Goal: Task Accomplishment & Management: Manage account settings

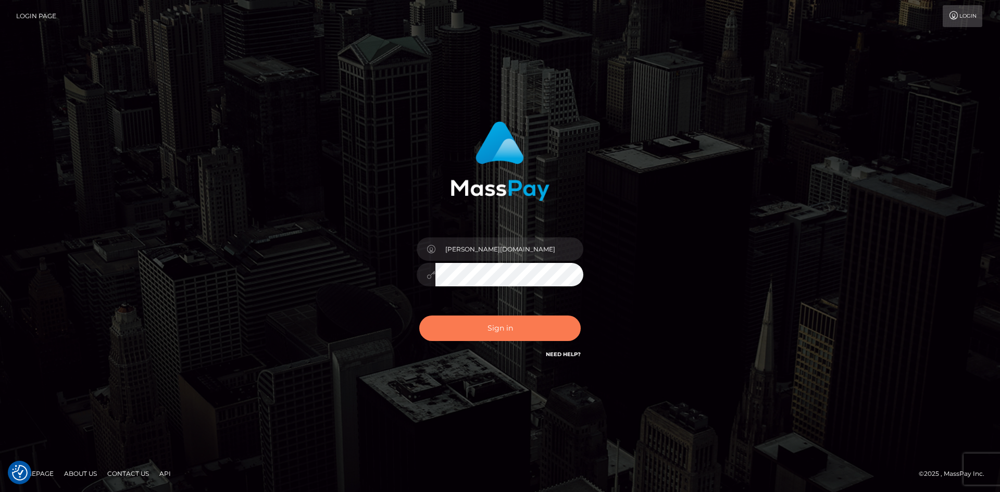
drag, startPoint x: 509, startPoint y: 332, endPoint x: 422, endPoint y: 266, distance: 108.5
click at [276, 266] on div "Christine.vip Sign in" at bounding box center [499, 245] width 593 height 265
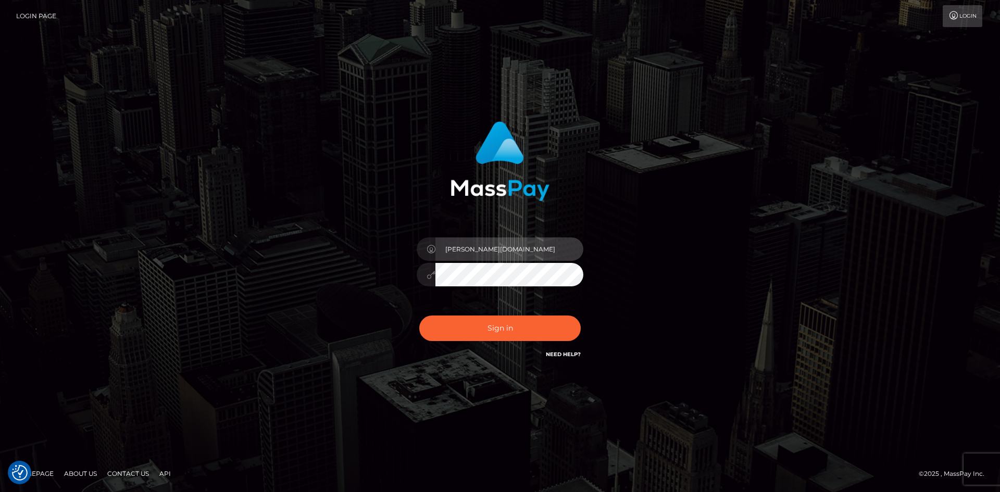
drag, startPoint x: 475, startPoint y: 250, endPoint x: 491, endPoint y: 250, distance: 15.6
click at [491, 250] on input "Christine.vip" at bounding box center [509, 248] width 148 height 23
type input "Christine.Ace"
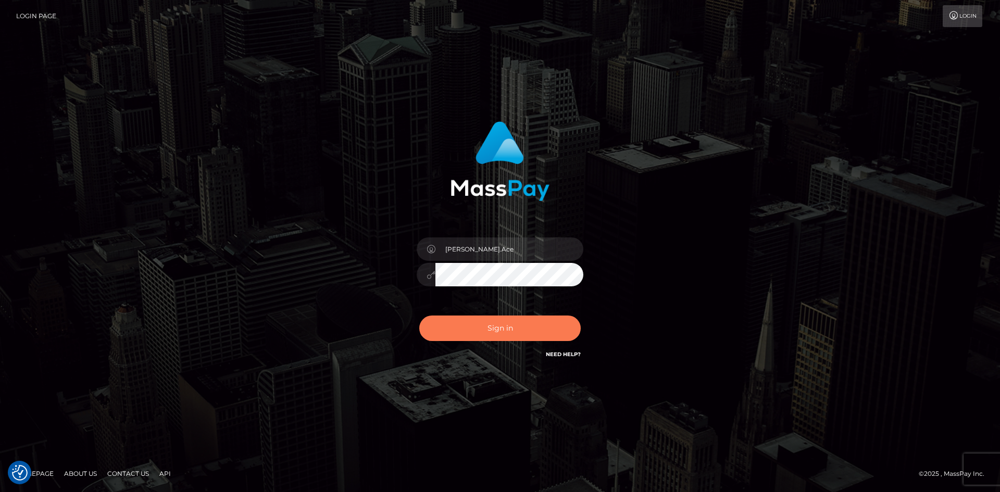
click at [512, 324] on button "Sign in" at bounding box center [499, 328] width 161 height 26
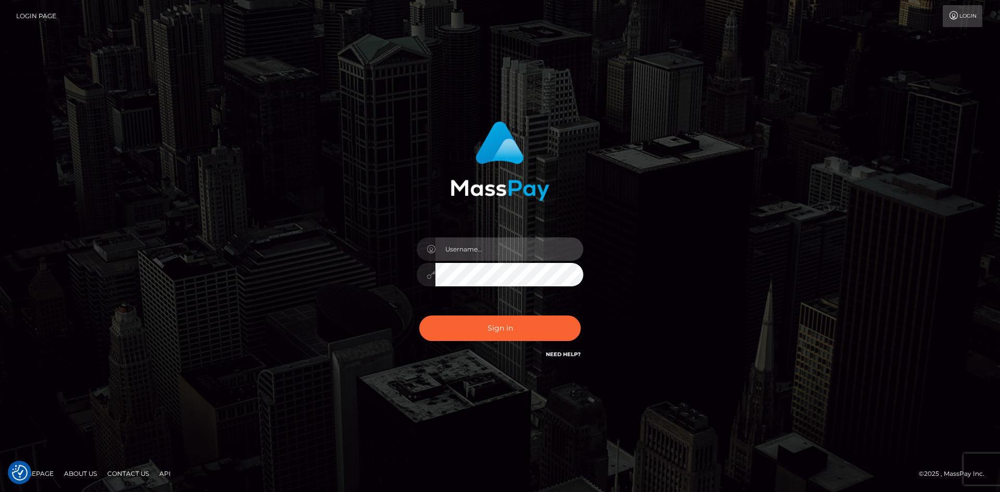
type input "[PERSON_NAME][DOMAIN_NAME]"
click at [429, 249] on icon at bounding box center [430, 249] width 9 height 8
click at [429, 272] on icon at bounding box center [430, 275] width 9 height 8
click at [431, 275] on icon at bounding box center [430, 275] width 9 height 8
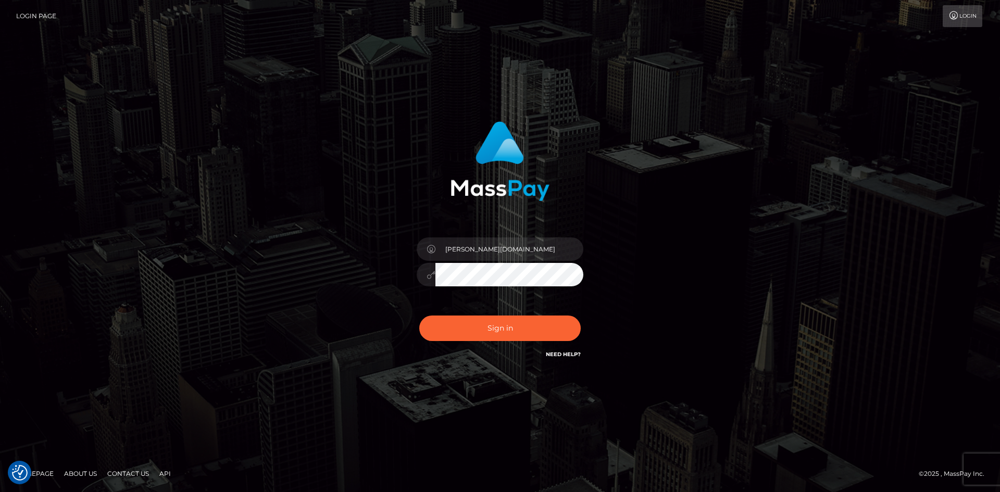
drag, startPoint x: 431, startPoint y: 275, endPoint x: 424, endPoint y: 281, distance: 9.6
click at [424, 281] on div at bounding box center [425, 274] width 19 height 23
click at [429, 275] on icon at bounding box center [430, 275] width 9 height 8
click at [431, 251] on icon at bounding box center [430, 249] width 9 height 8
click at [431, 247] on icon at bounding box center [430, 249] width 9 height 8
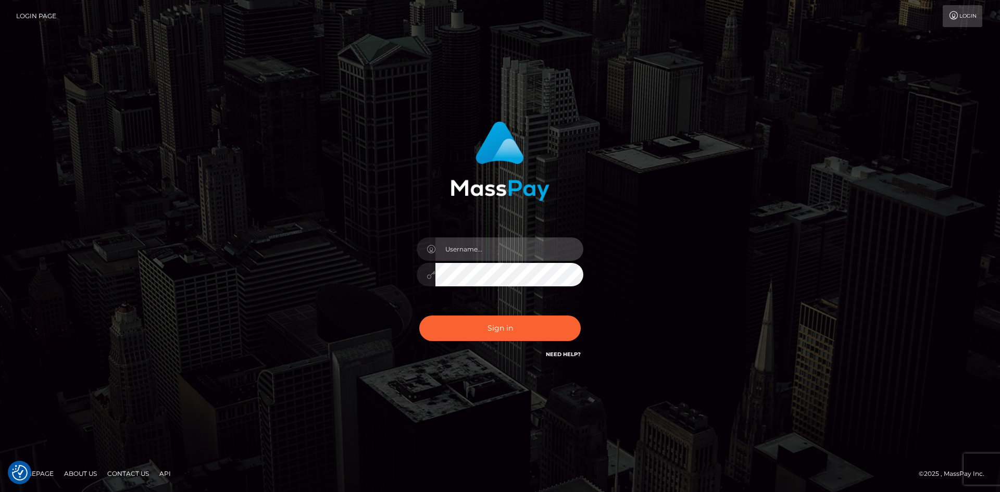
type input "[PERSON_NAME][DOMAIN_NAME]"
click at [479, 250] on input "Christine.vip" at bounding box center [509, 248] width 148 height 23
click at [340, 294] on div "Christine.vip Sign in" at bounding box center [499, 245] width 593 height 265
click at [208, 229] on div "Christine.vip Sign in" at bounding box center [499, 245] width 593 height 265
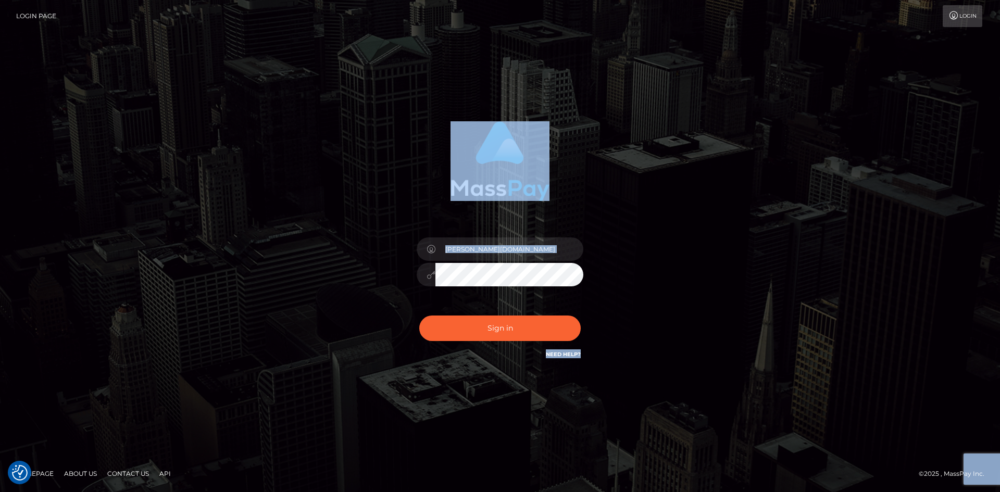
drag, startPoint x: 310, startPoint y: 103, endPoint x: 727, endPoint y: 358, distance: 488.8
click at [787, 411] on div "Christine.vip" at bounding box center [500, 245] width 1000 height 421
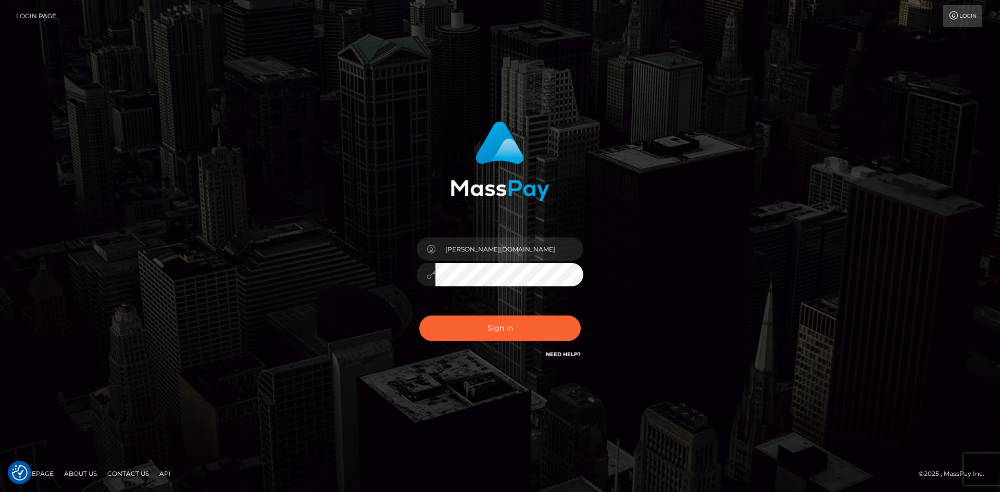
click at [252, 335] on div "Christine.vip Sign in" at bounding box center [499, 245] width 593 height 265
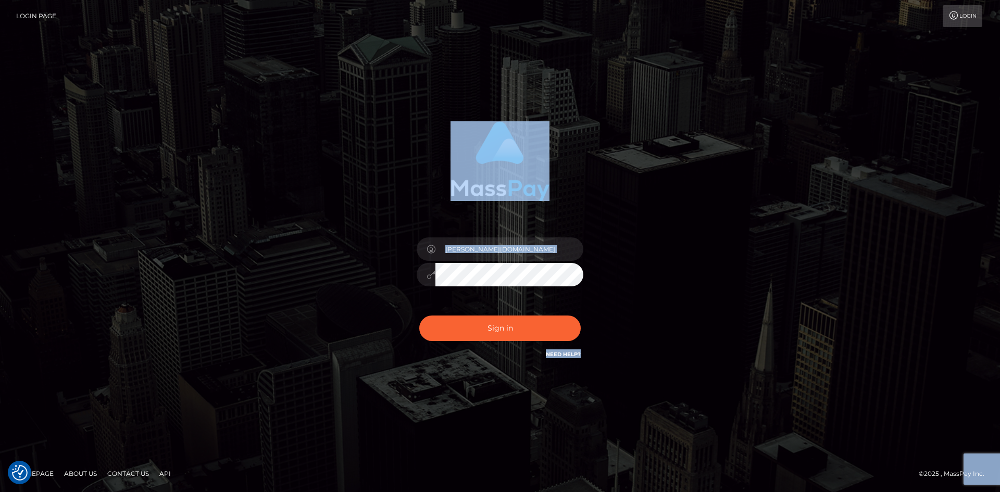
drag, startPoint x: 267, startPoint y: 106, endPoint x: 744, endPoint y: 387, distance: 553.8
click at [744, 387] on div "Christine.vip" at bounding box center [500, 245] width 1000 height 421
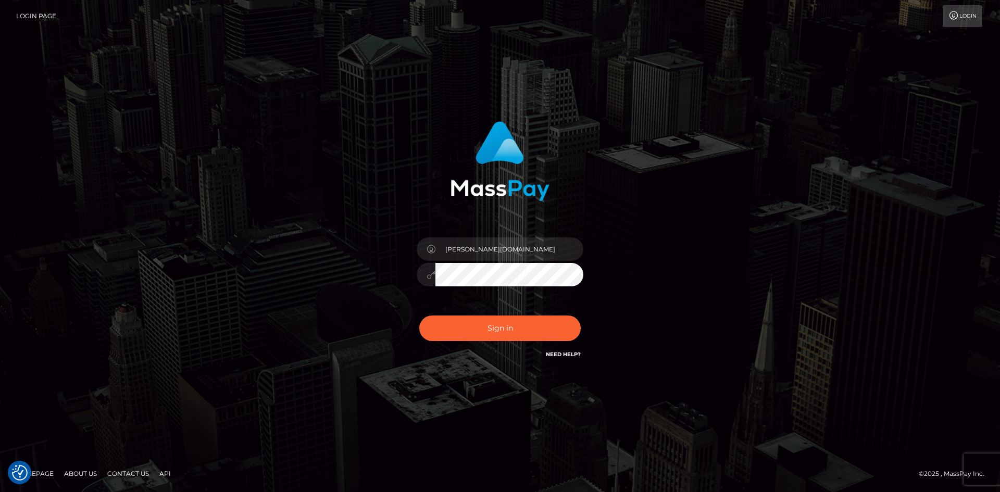
click at [226, 321] on div "Christine.vip Sign in" at bounding box center [499, 245] width 593 height 265
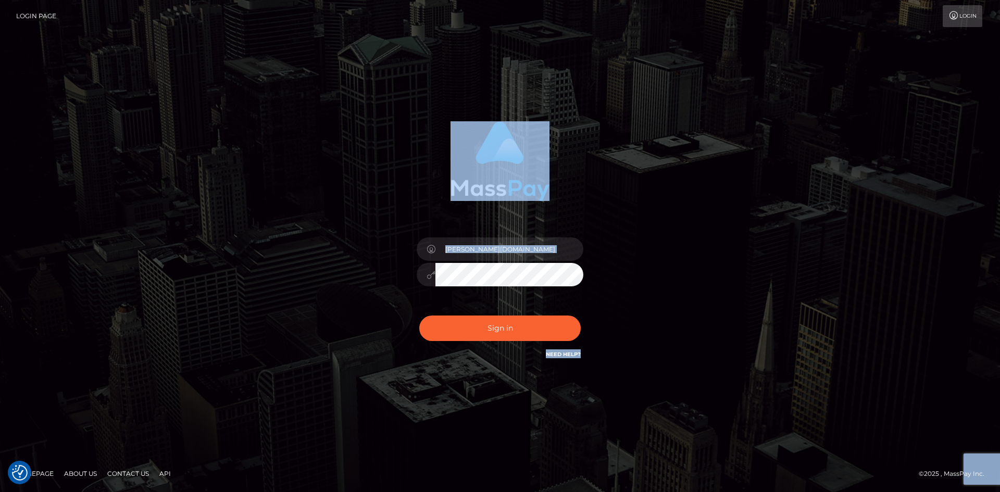
drag, startPoint x: 467, startPoint y: 107, endPoint x: 664, endPoint y: 328, distance: 295.4
click at [664, 328] on div "Christine.vip" at bounding box center [500, 245] width 1000 height 421
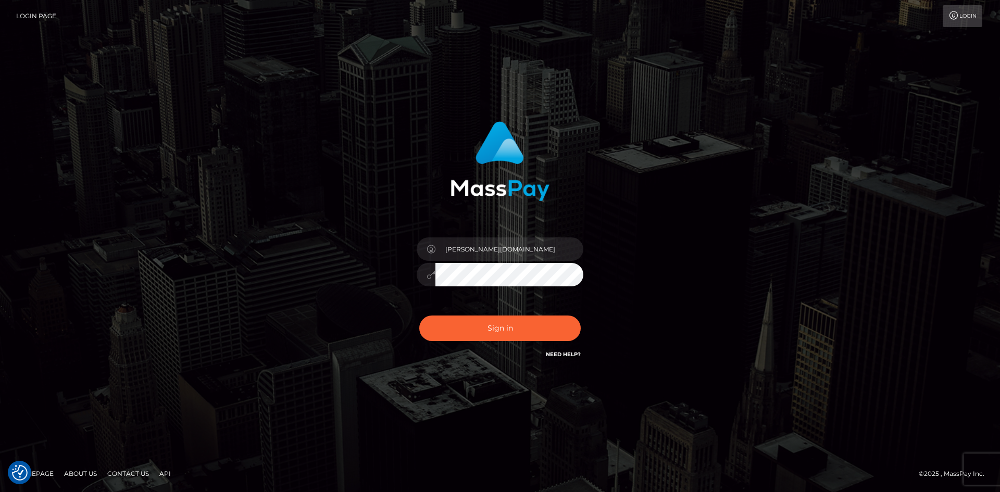
click at [188, 279] on div "Christine.vip" at bounding box center [500, 245] width 1000 height 421
drag, startPoint x: 444, startPoint y: 247, endPoint x: 466, endPoint y: 262, distance: 27.4
click at [501, 255] on input "Christine.vip" at bounding box center [509, 248] width 148 height 23
click at [222, 277] on div "Christine.vip Sign in" at bounding box center [499, 245] width 593 height 265
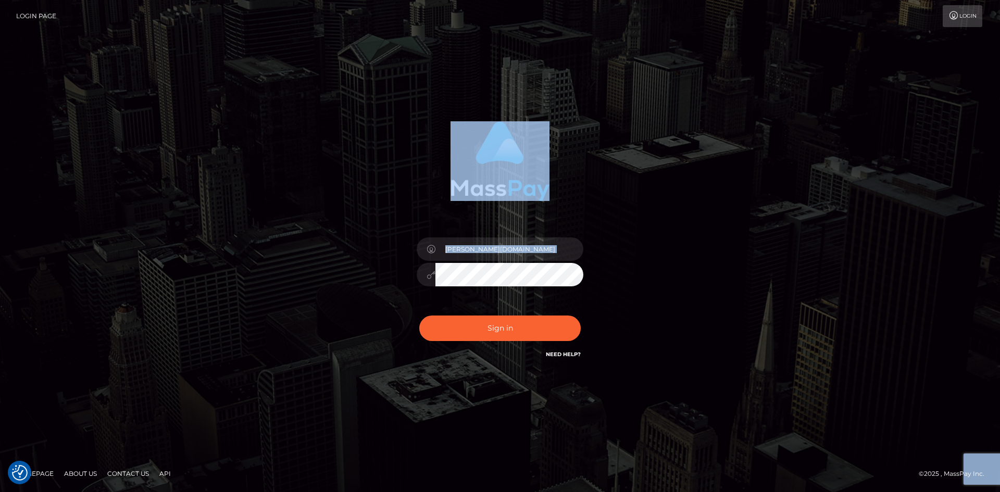
drag, startPoint x: 312, startPoint y: 68, endPoint x: 630, endPoint y: 307, distance: 397.9
click at [635, 315] on div "Christine.vip" at bounding box center [500, 245] width 1000 height 421
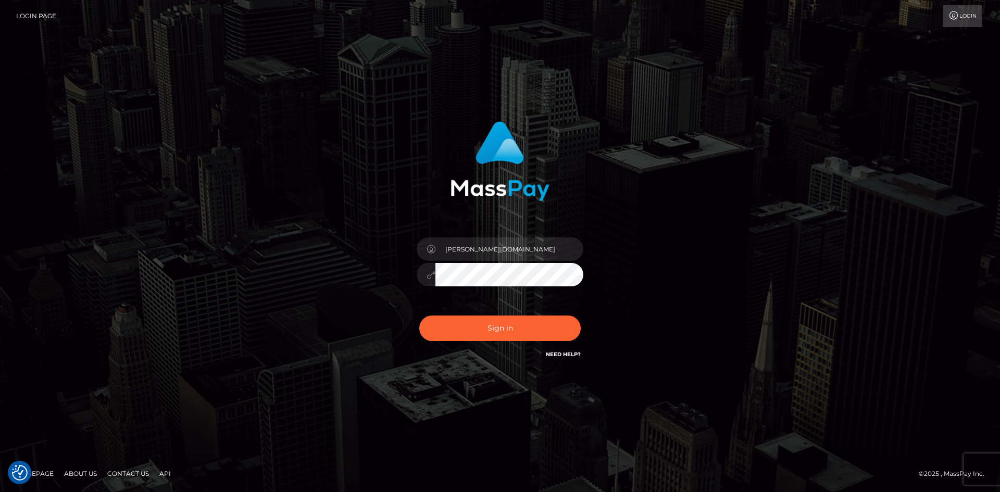
drag, startPoint x: 65, startPoint y: 152, endPoint x: 74, endPoint y: 153, distance: 9.9
click at [71, 156] on div "Christine.vip" at bounding box center [500, 245] width 1000 height 421
click at [351, 219] on div "Christine.vip Sign in" at bounding box center [499, 245] width 593 height 265
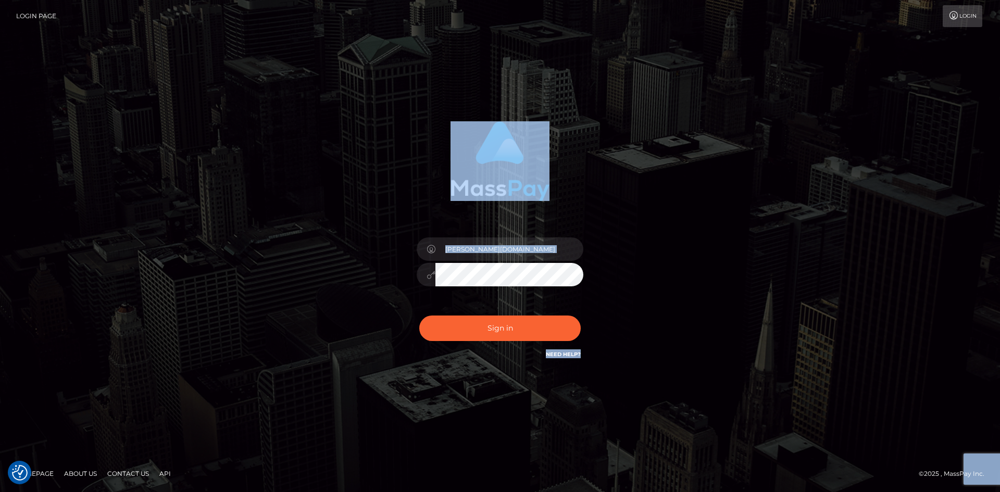
drag, startPoint x: 322, startPoint y: 112, endPoint x: 657, endPoint y: 353, distance: 412.5
click at [658, 354] on div "Christine.vip" at bounding box center [500, 245] width 1000 height 421
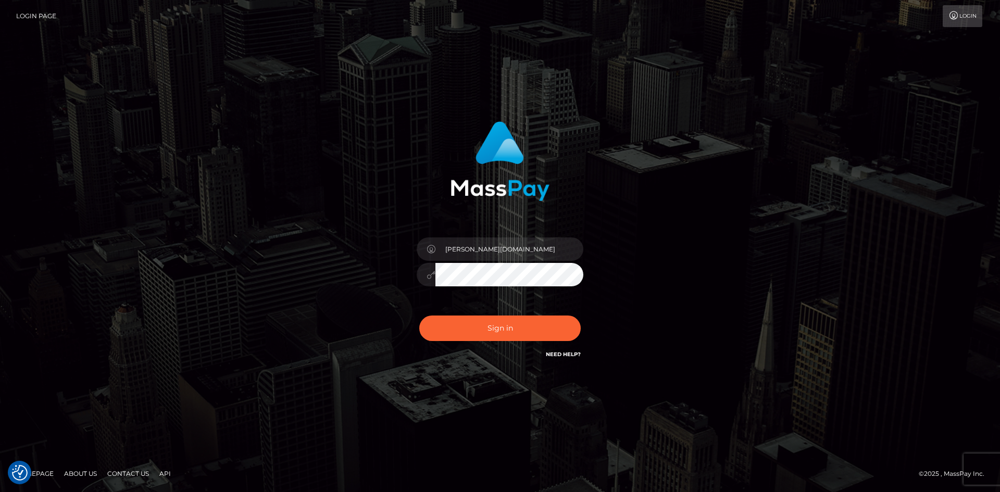
click at [204, 107] on div "Christine.vip" at bounding box center [500, 245] width 1000 height 421
drag, startPoint x: 266, startPoint y: 148, endPoint x: 270, endPoint y: 161, distance: 13.8
click at [273, 156] on div "Christine.vip Sign in" at bounding box center [499, 245] width 593 height 265
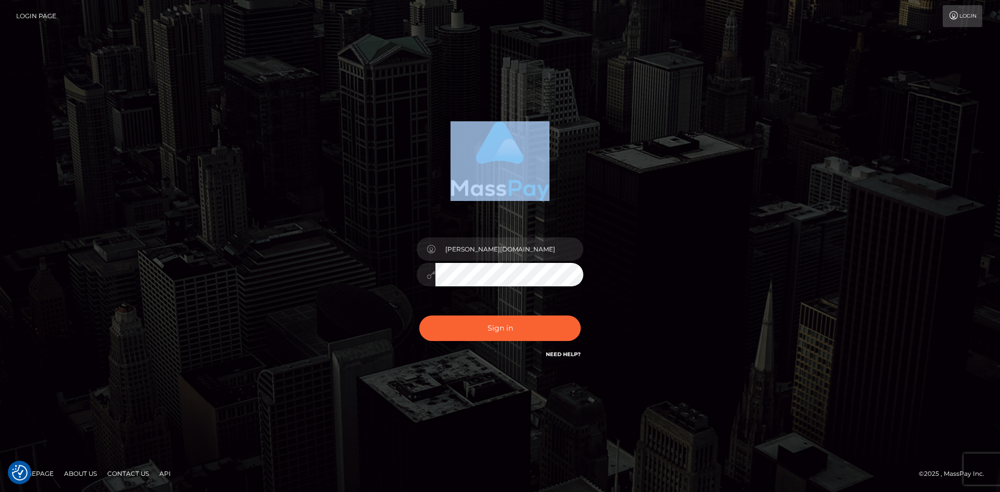
drag, startPoint x: 301, startPoint y: 74, endPoint x: 577, endPoint y: 164, distance: 289.7
click at [577, 164] on div "Christine.vip" at bounding box center [500, 245] width 1000 height 421
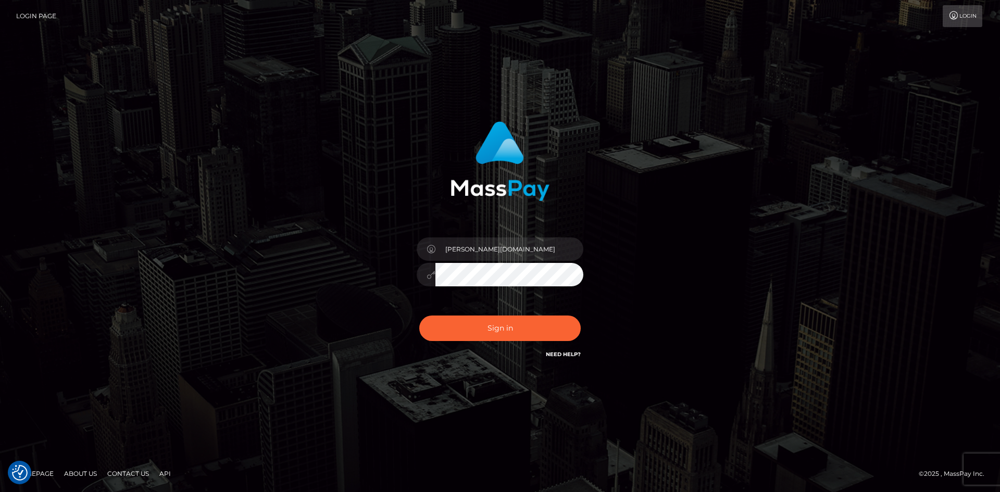
drag, startPoint x: 349, startPoint y: 152, endPoint x: 352, endPoint y: 157, distance: 6.4
click at [349, 152] on div "Christine.vip Sign in" at bounding box center [499, 245] width 593 height 265
click at [324, 365] on div "Christine.vip Sign in" at bounding box center [499, 245] width 593 height 265
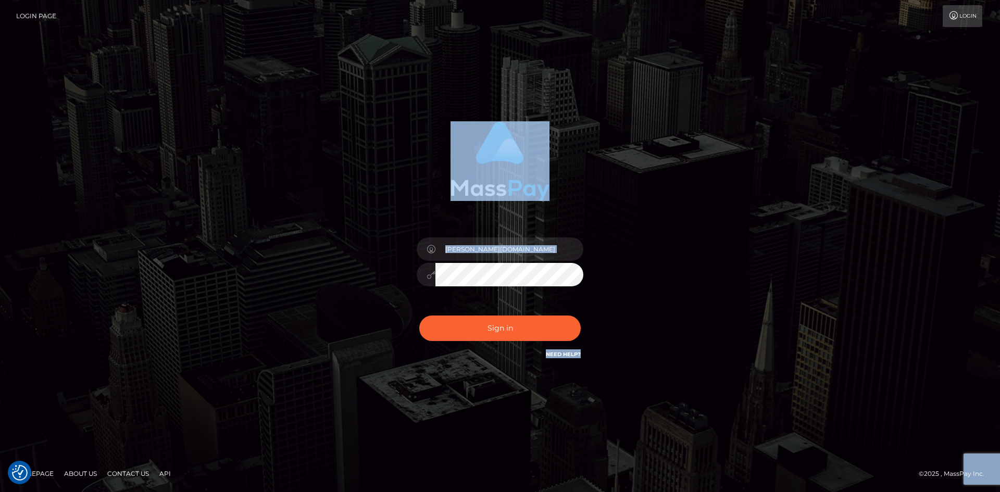
drag, startPoint x: 320, startPoint y: 57, endPoint x: 759, endPoint y: 398, distance: 556.1
click at [759, 398] on div "Christine.vip" at bounding box center [500, 245] width 1000 height 421
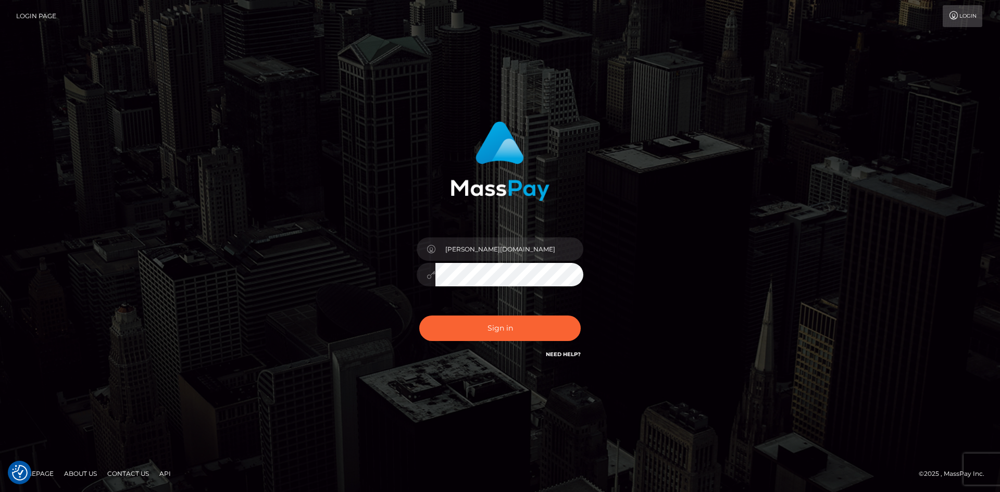
click at [347, 282] on div "Christine.vip Sign in" at bounding box center [499, 245] width 593 height 265
click at [363, 393] on div "Christine.vip" at bounding box center [500, 245] width 1000 height 421
drag, startPoint x: 392, startPoint y: 420, endPoint x: 378, endPoint y: 400, distance: 24.7
click at [389, 418] on div "Christine.vip" at bounding box center [500, 245] width 1000 height 421
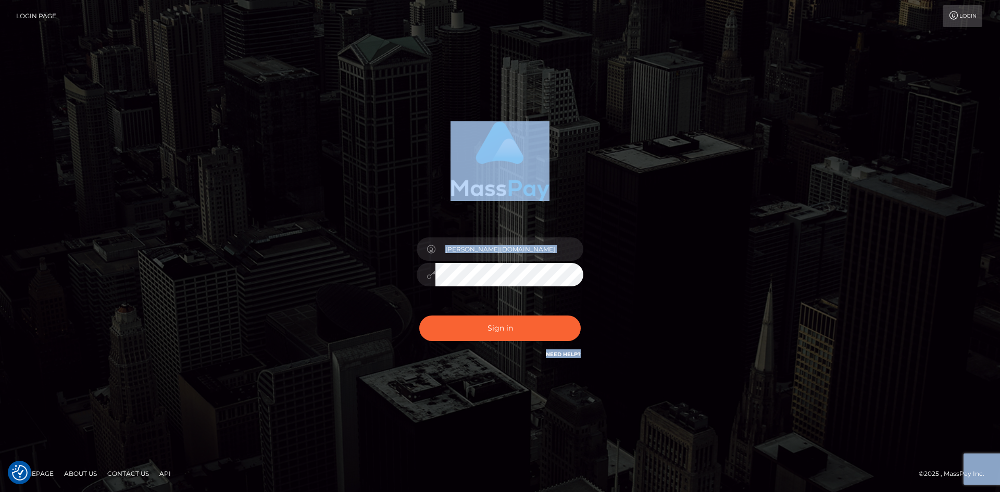
drag, startPoint x: 267, startPoint y: 65, endPoint x: 567, endPoint y: 373, distance: 430.0
click at [604, 384] on div "Christine.vip" at bounding box center [500, 245] width 1000 height 421
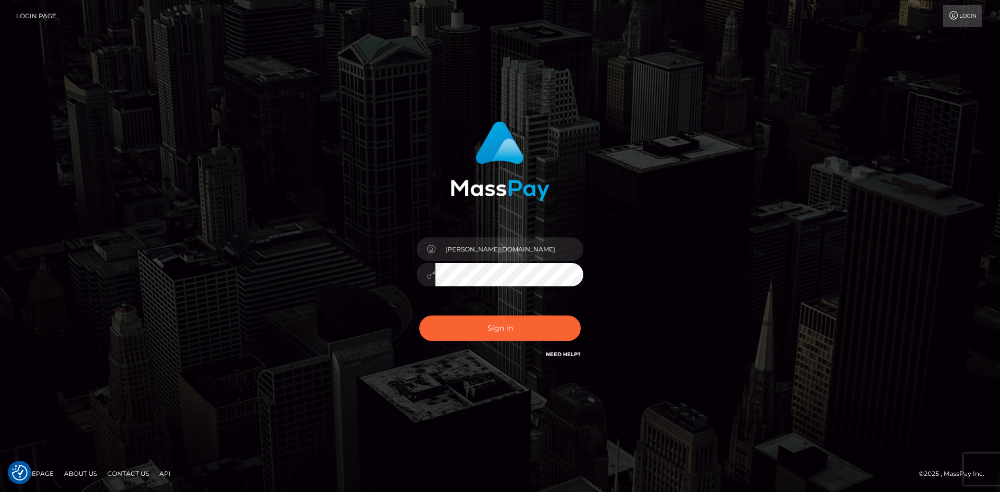
drag, startPoint x: 175, startPoint y: 241, endPoint x: 181, endPoint y: 224, distance: 17.8
click at [177, 239] on div "Christine.vip" at bounding box center [500, 245] width 1000 height 421
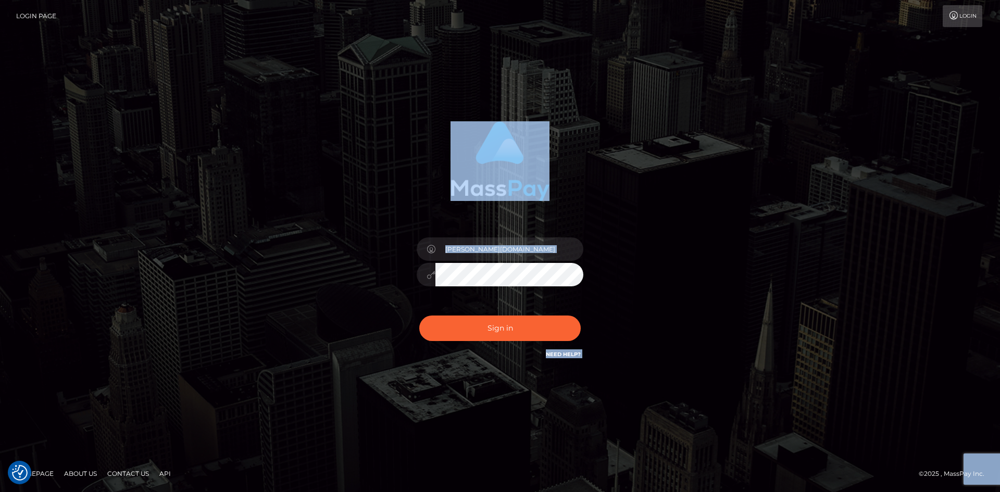
drag, startPoint x: 226, startPoint y: 99, endPoint x: 729, endPoint y: 464, distance: 621.8
click at [729, 464] on div "Christine.vip" at bounding box center [500, 246] width 1000 height 492
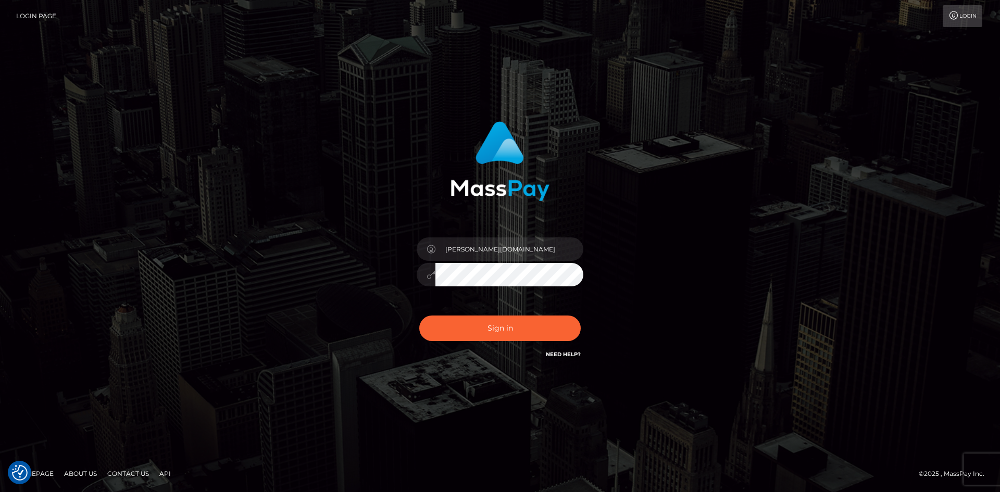
drag, startPoint x: 214, startPoint y: 289, endPoint x: 213, endPoint y: 264, distance: 24.5
click at [216, 289] on div "Christine.vip Sign in" at bounding box center [499, 245] width 593 height 265
drag, startPoint x: 149, startPoint y: 80, endPoint x: 210, endPoint y: 83, distance: 60.5
click at [210, 83] on div "Christine.vip" at bounding box center [500, 245] width 1000 height 421
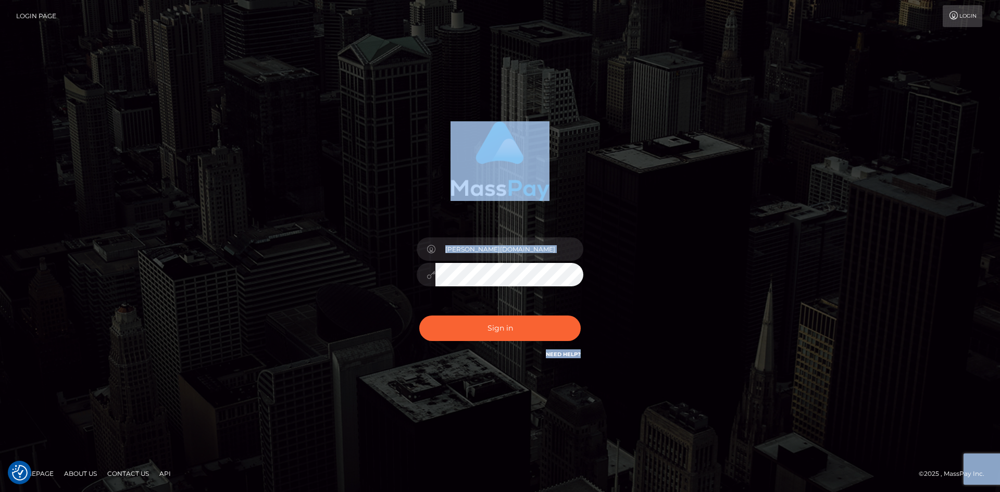
drag, startPoint x: 471, startPoint y: 66, endPoint x: 703, endPoint y: 333, distance: 353.9
click at [703, 333] on div "Christine.vip" at bounding box center [500, 245] width 1000 height 421
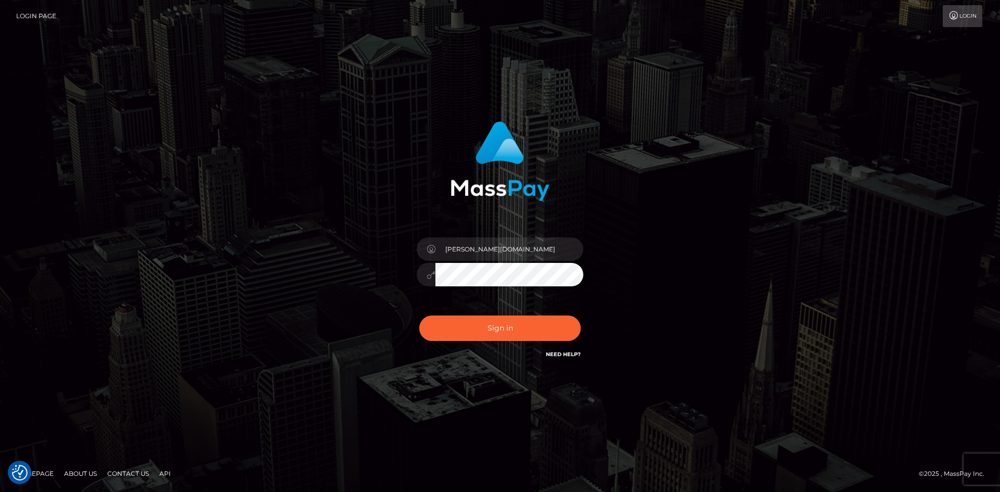
click at [186, 197] on div "Christine.vip" at bounding box center [500, 245] width 1000 height 421
click at [275, 92] on div "Christine.vip" at bounding box center [500, 245] width 1000 height 421
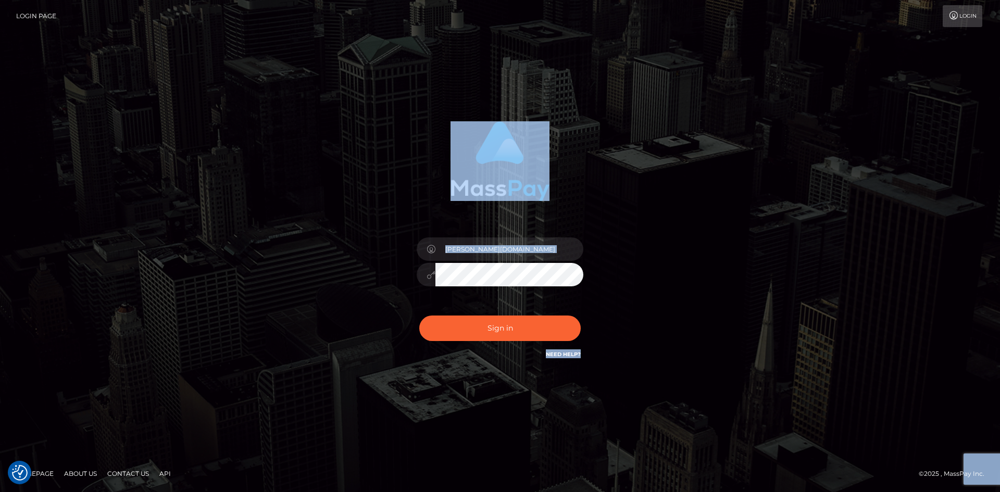
drag, startPoint x: 244, startPoint y: 81, endPoint x: 671, endPoint y: 279, distance: 471.0
click at [671, 279] on div "Christine.vip" at bounding box center [500, 245] width 1000 height 421
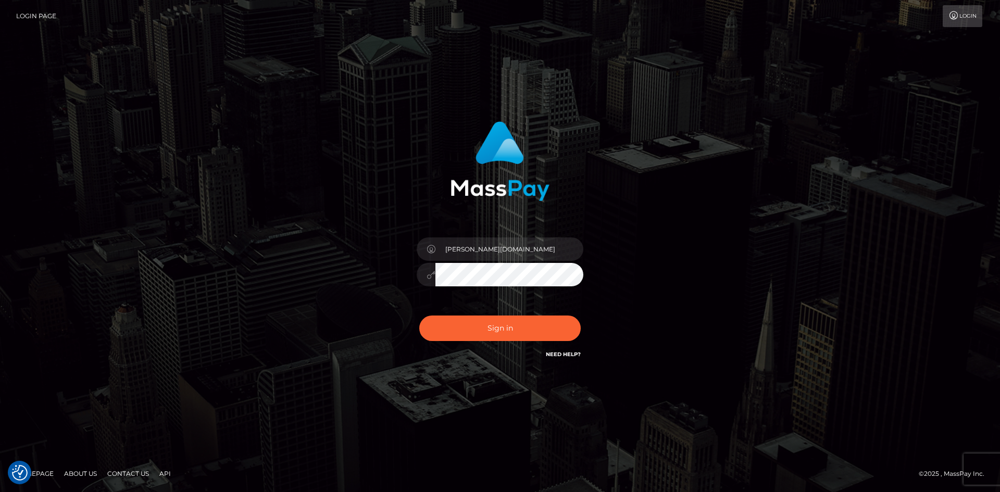
click at [722, 421] on div "Christine.vip" at bounding box center [500, 245] width 1000 height 421
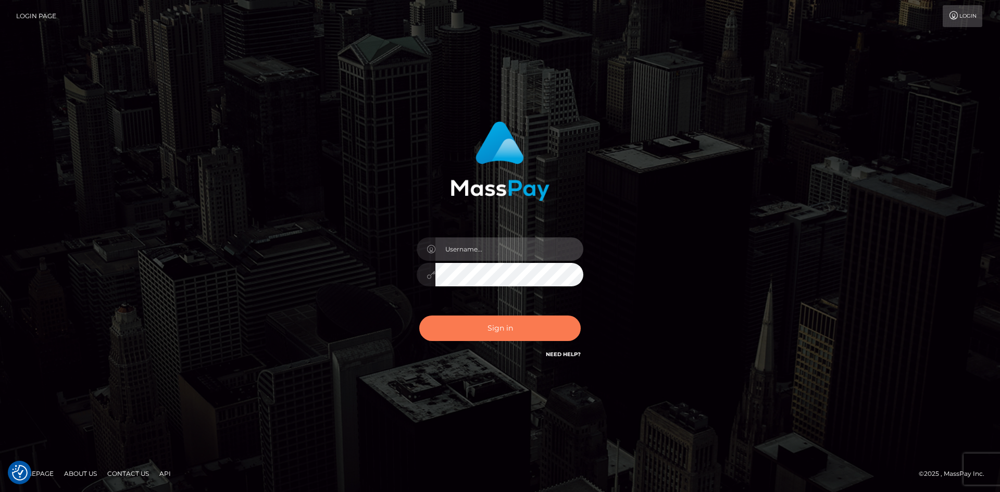
type input "[PERSON_NAME][DOMAIN_NAME]"
click at [489, 334] on button "Sign in" at bounding box center [499, 328] width 161 height 26
